Goal: Task Accomplishment & Management: Manage account settings

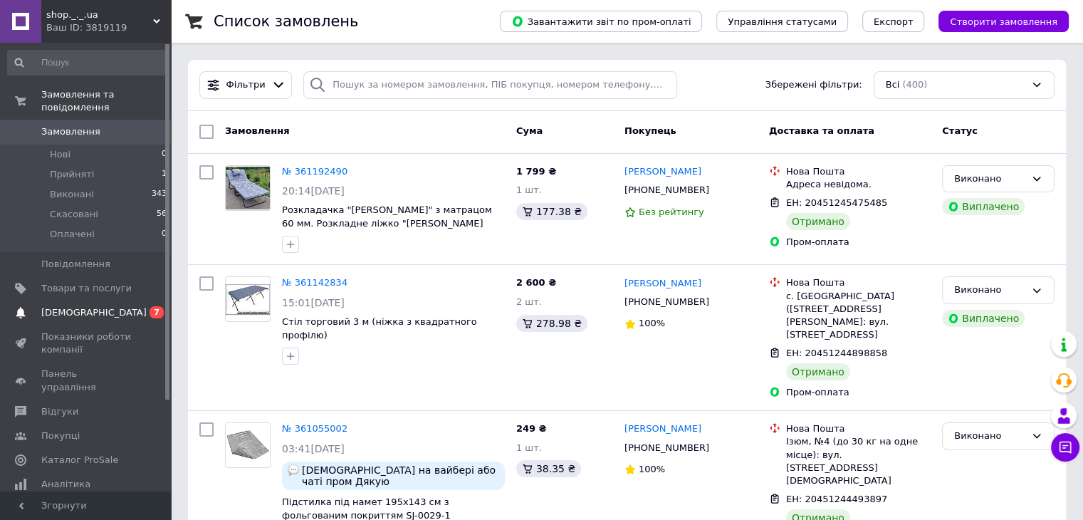
click at [80, 306] on span "[DEMOGRAPHIC_DATA]" at bounding box center [93, 312] width 105 height 13
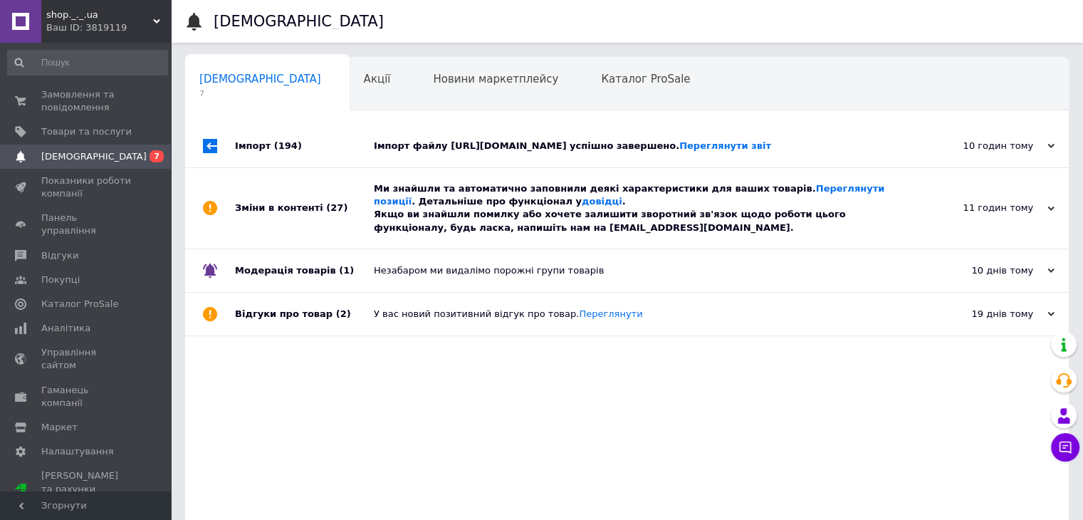
click at [580, 152] on div "Імпорт файлу [URL][DOMAIN_NAME] успішно завершено. Переглянути звіт" at bounding box center [643, 146] width 538 height 13
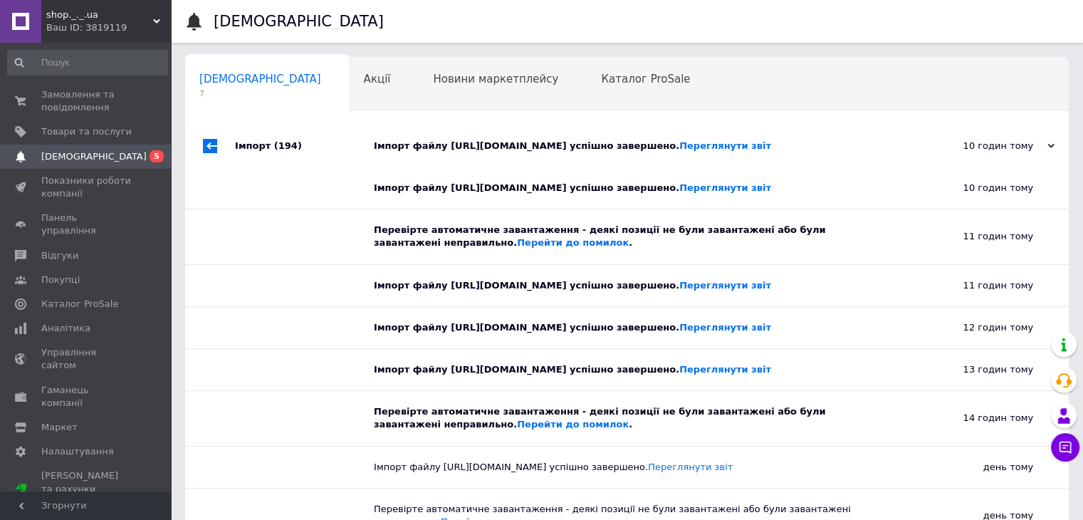
click at [580, 152] on div "Імпорт файлу [URL][DOMAIN_NAME] успішно завершено. Переглянути звіт" at bounding box center [643, 146] width 538 height 13
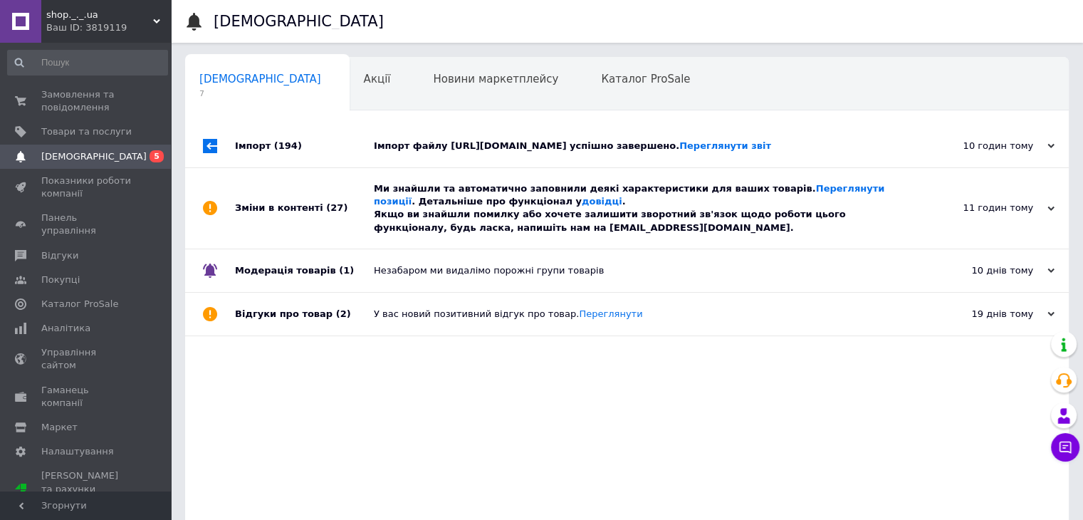
click at [602, 209] on div "Ми знайшли та автоматично заповнили деякі характеристики для ваших товарів. Пер…" at bounding box center [643, 208] width 538 height 52
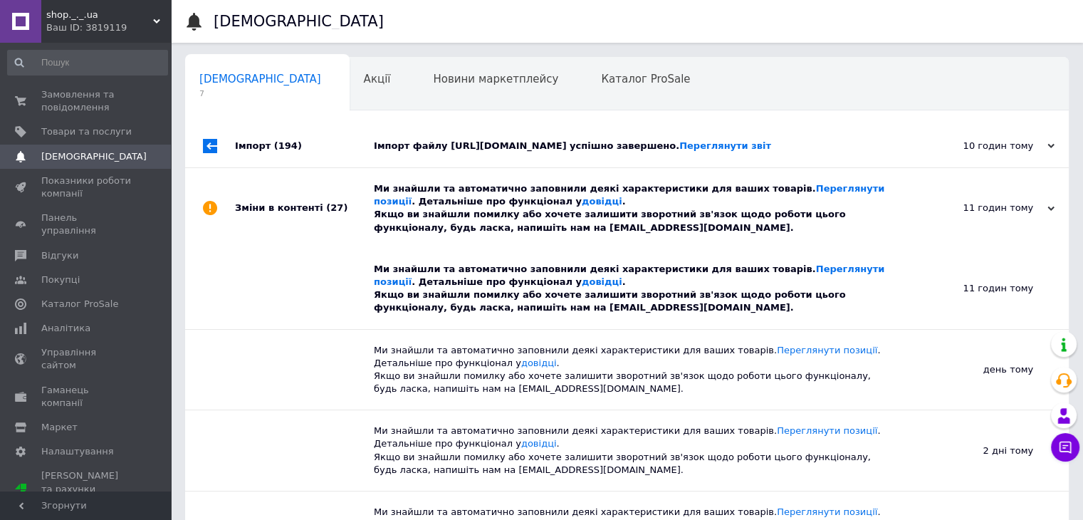
click at [603, 209] on div "Ми знайшли та автоматично заповнили деякі характеристики для ваших товарів. Пер…" at bounding box center [643, 208] width 538 height 52
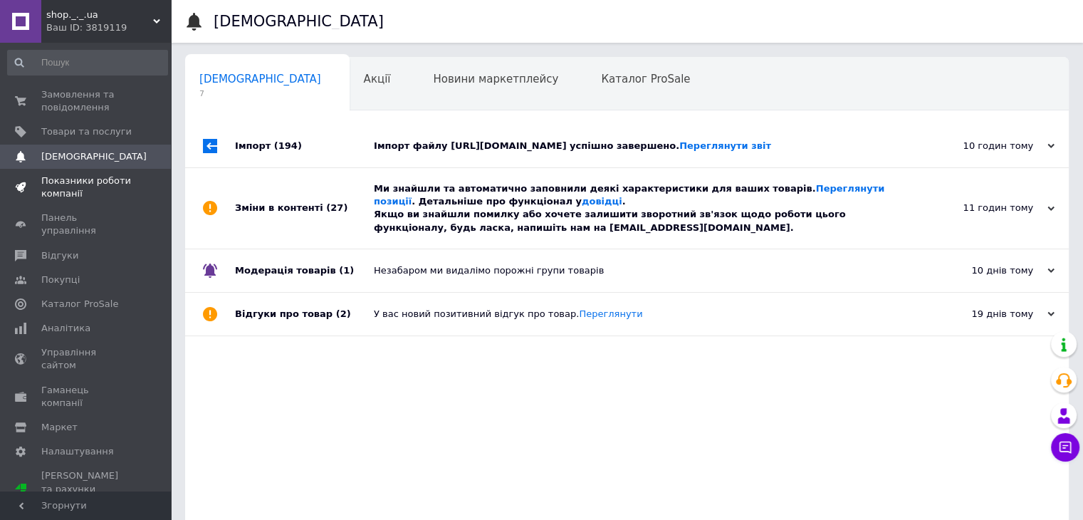
click at [68, 189] on span "Показники роботи компанії" at bounding box center [86, 187] width 90 height 26
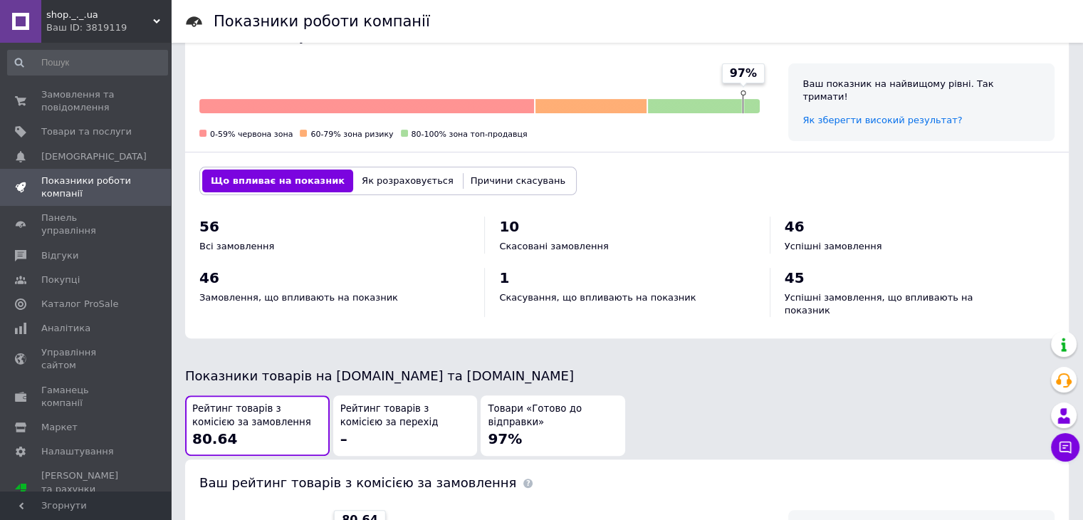
scroll to position [427, 0]
